Goal: Find specific page/section: Find specific page/section

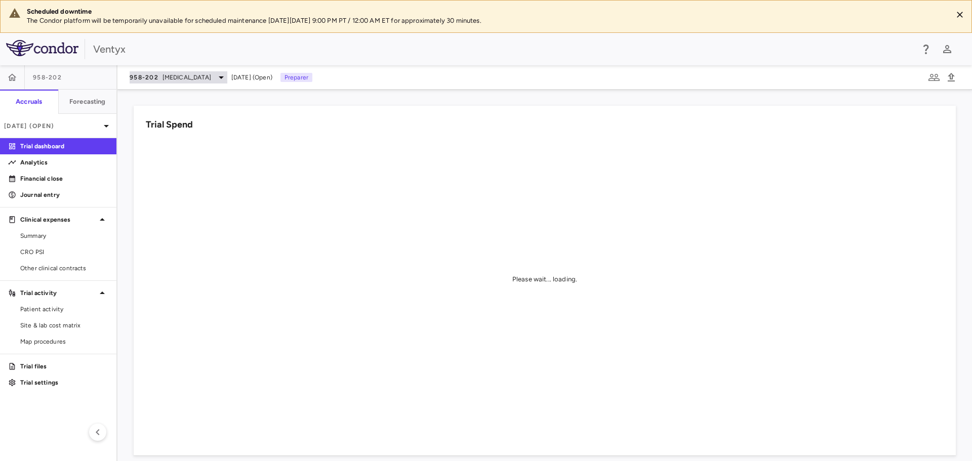
click at [171, 80] on span "[MEDICAL_DATA]" at bounding box center [186, 77] width 49 height 9
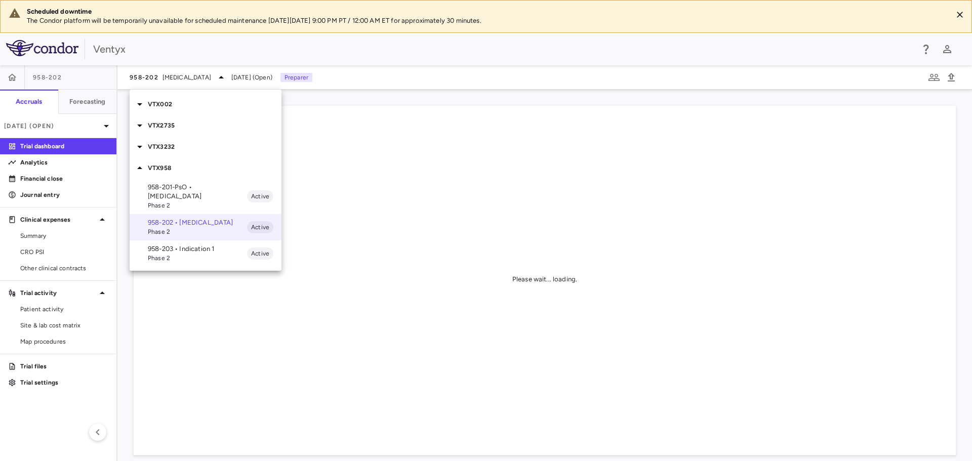
click at [164, 148] on p "VTX3232" at bounding box center [215, 146] width 134 height 9
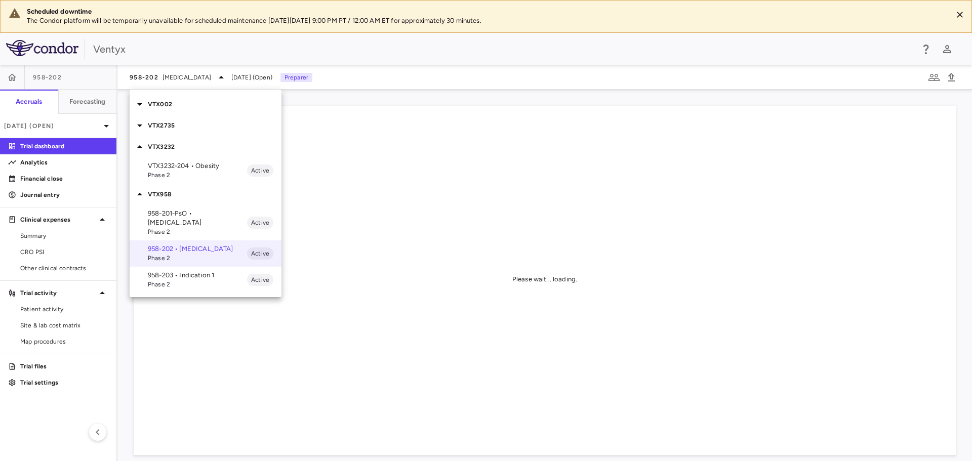
click at [191, 174] on span "Phase 2" at bounding box center [197, 175] width 99 height 9
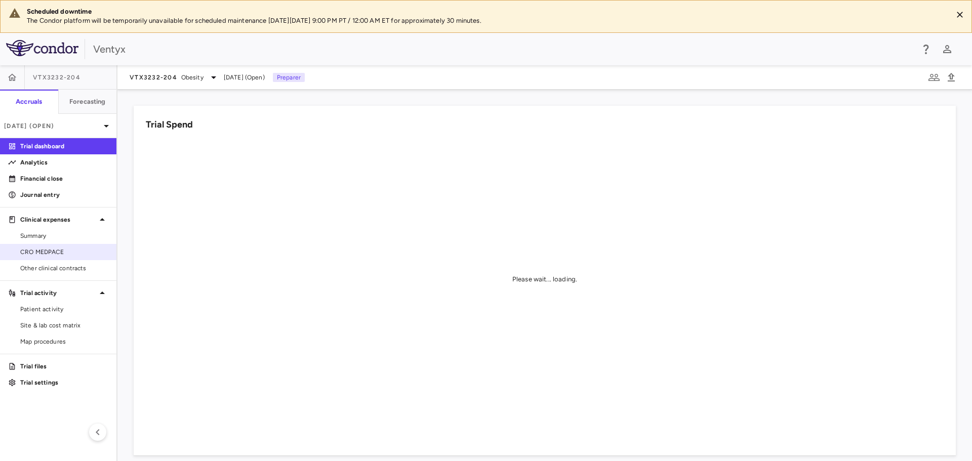
drag, startPoint x: 59, startPoint y: 253, endPoint x: 76, endPoint y: 249, distance: 17.3
click at [59, 253] on span "CRO MEDPACE" at bounding box center [64, 252] width 88 height 9
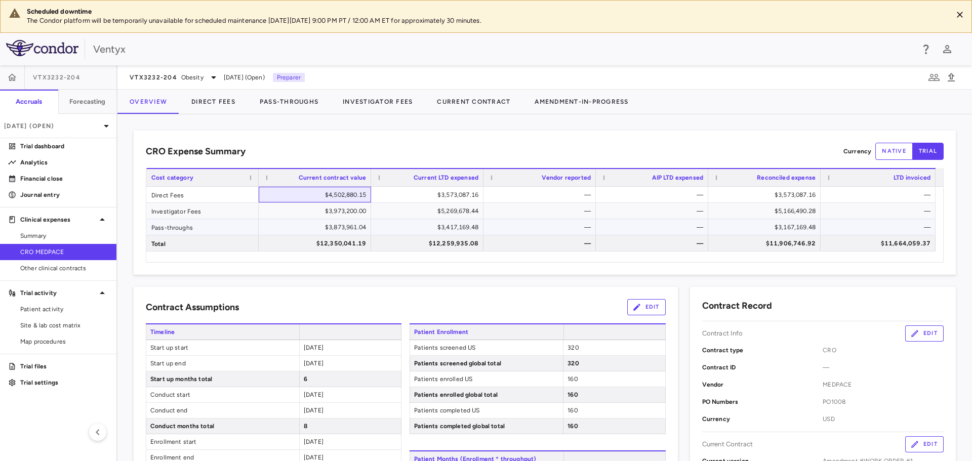
drag, startPoint x: 295, startPoint y: 195, endPoint x: 330, endPoint y: 225, distance: 46.0
click at [330, 225] on div "Direct Fees $4,502,880.15 $3,573,087.16 — — $3,573,087.16 — Investigator Fees $…" at bounding box center [540, 219] width 789 height 65
click at [331, 215] on div "$3,973,200.00" at bounding box center [317, 211] width 98 height 16
drag, startPoint x: 234, startPoint y: 201, endPoint x: 240, endPoint y: 201, distance: 5.6
click at [234, 201] on div "Direct Fees" at bounding box center [202, 195] width 112 height 16
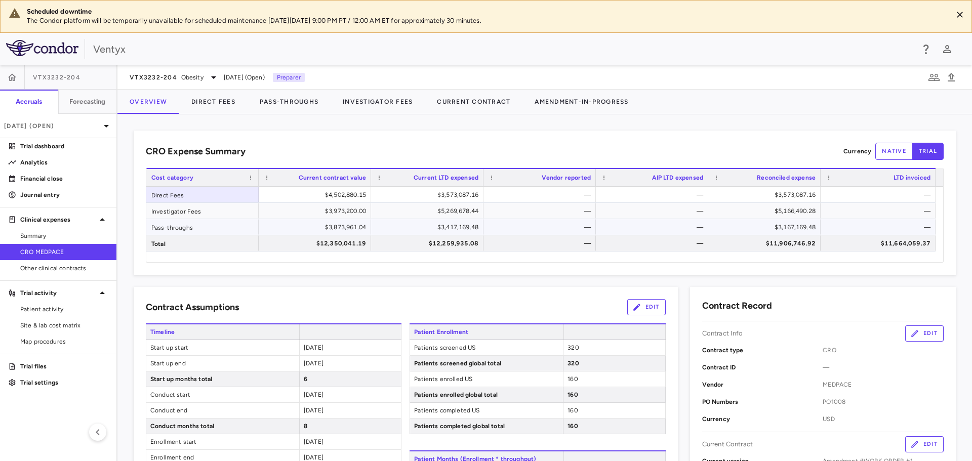
click at [308, 227] on div "$3,873,961.04" at bounding box center [317, 227] width 98 height 16
click at [437, 201] on div "$3,573,087.16" at bounding box center [429, 195] width 98 height 16
click at [437, 197] on div "$3,573,087.16" at bounding box center [429, 195] width 98 height 16
click at [439, 209] on div "$5,269,678.44" at bounding box center [429, 211] width 98 height 16
click at [468, 195] on div "$3,573,087.16" at bounding box center [429, 195] width 98 height 16
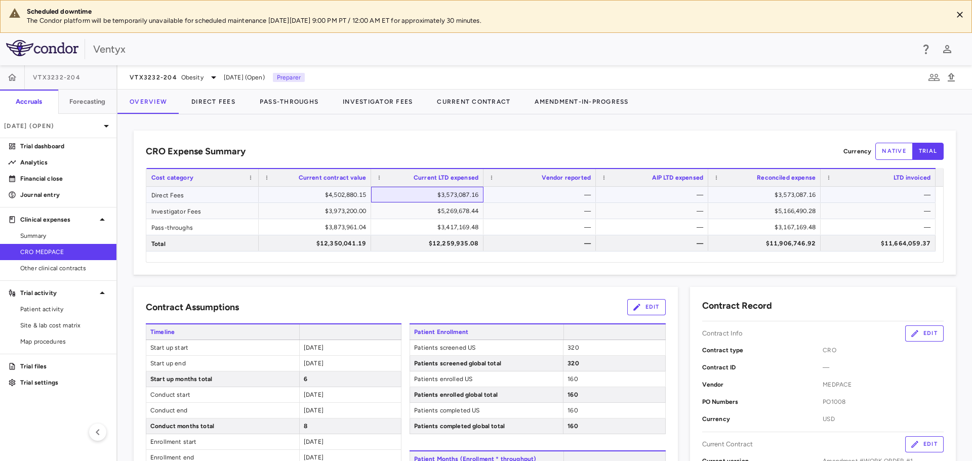
drag, startPoint x: 468, startPoint y: 201, endPoint x: 461, endPoint y: 206, distance: 8.9
click at [468, 201] on div "$3,573,087.16" at bounding box center [429, 195] width 98 height 16
click at [454, 209] on div "$5,269,678.44" at bounding box center [429, 211] width 98 height 16
drag, startPoint x: 402, startPoint y: 224, endPoint x: 415, endPoint y: 226, distance: 12.7
click at [402, 224] on div "$3,417,169.48" at bounding box center [429, 227] width 98 height 16
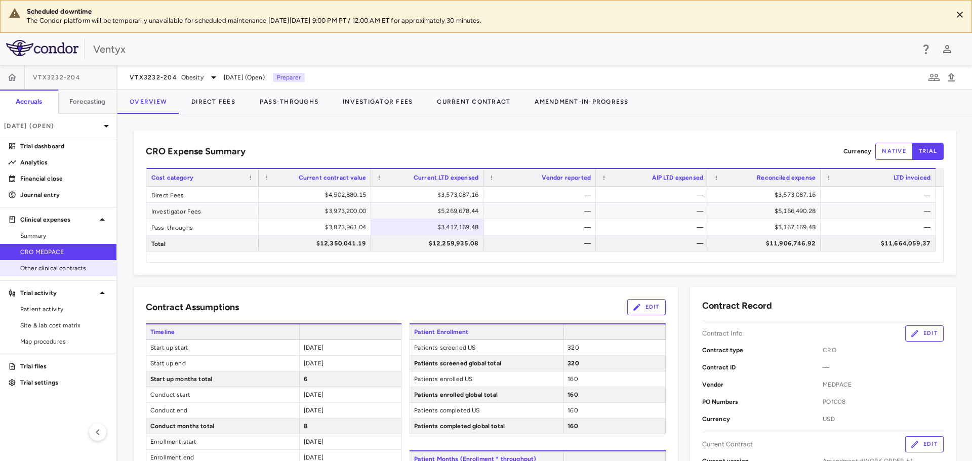
click at [52, 269] on span "Other clinical contracts" at bounding box center [64, 268] width 88 height 9
